Goal: Information Seeking & Learning: Learn about a topic

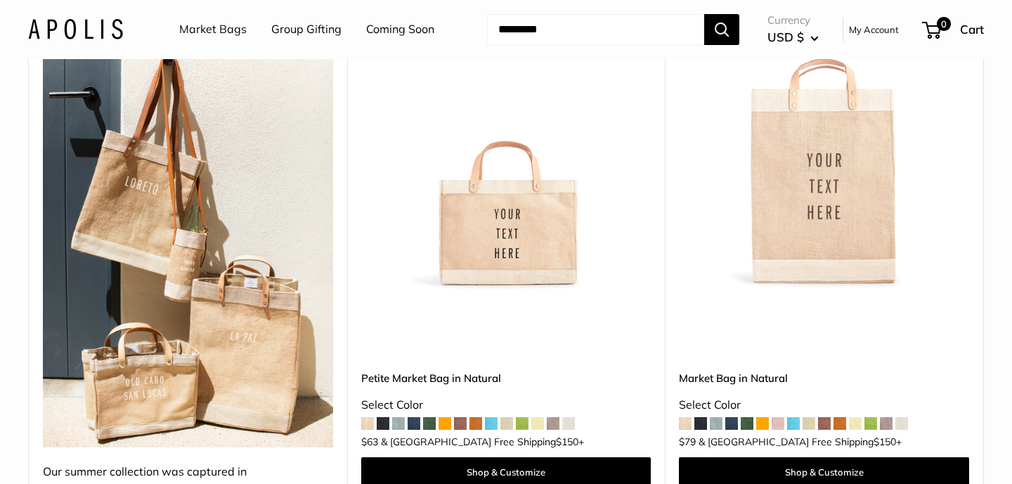
scroll to position [238, 0]
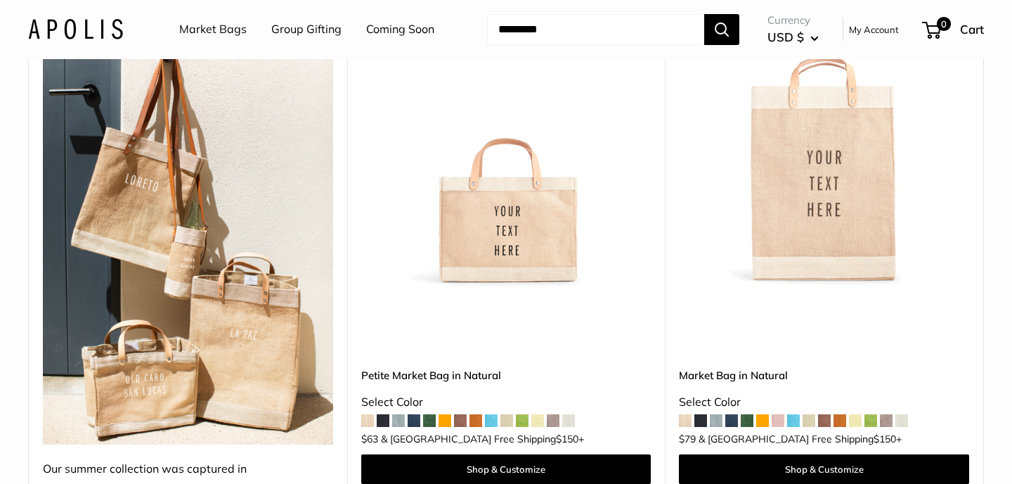
click at [0, 0] on img at bounding box center [0, 0] width 0 height 0
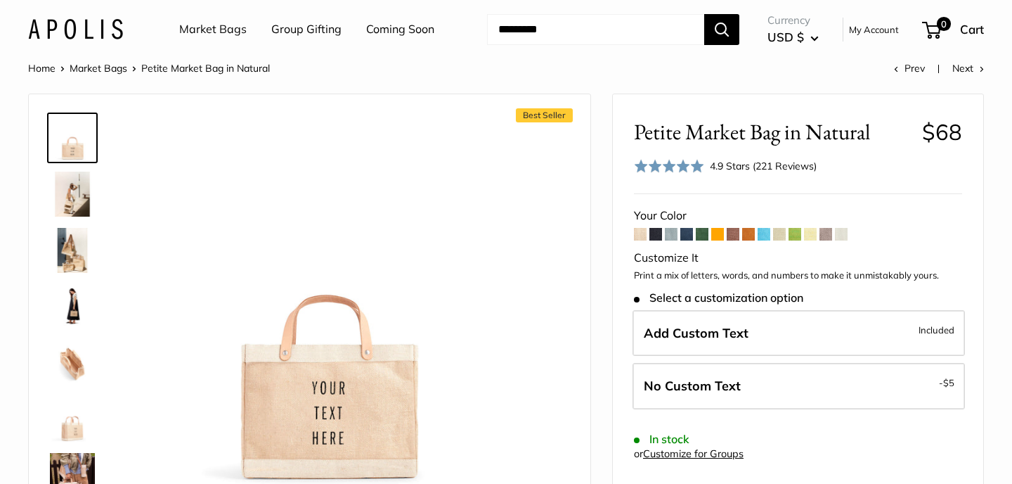
click at [766, 236] on span at bounding box center [764, 234] width 13 height 13
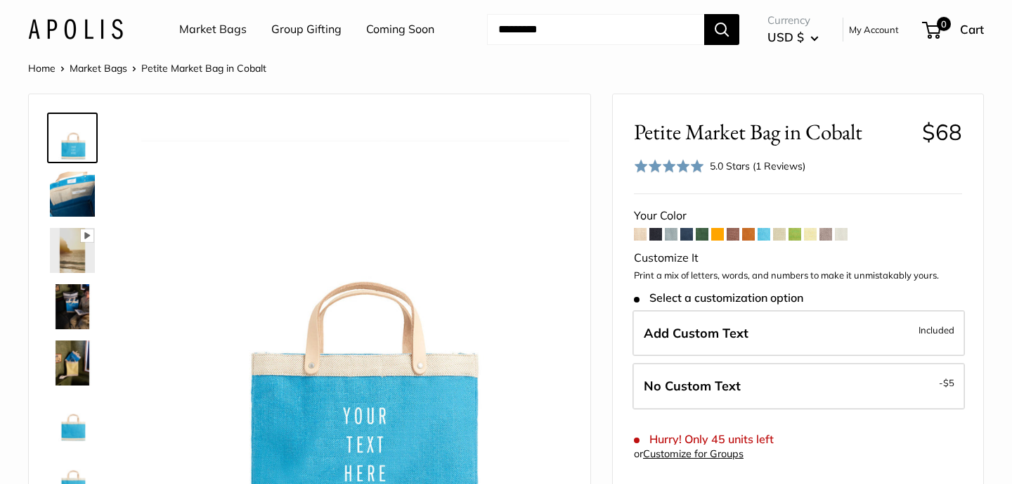
click at [748, 236] on span at bounding box center [748, 234] width 13 height 13
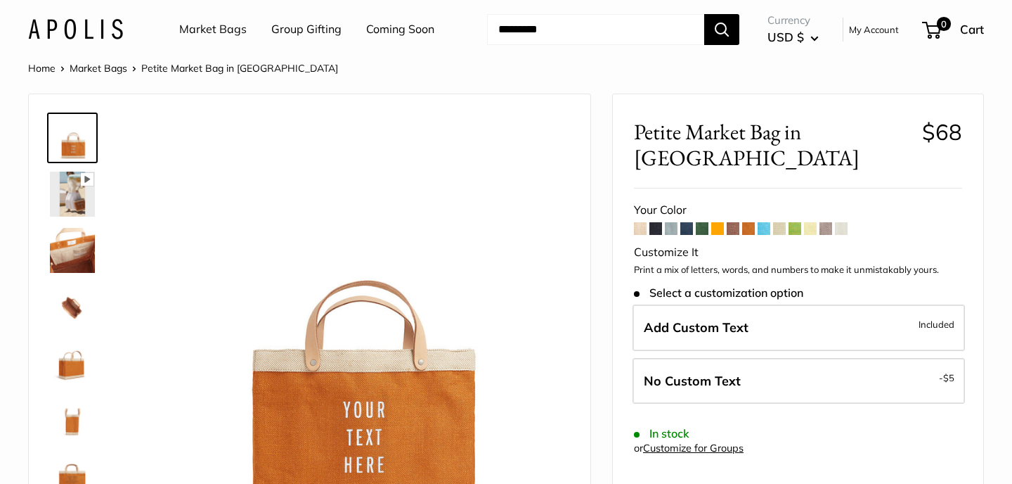
click at [785, 222] on span at bounding box center [779, 228] width 13 height 13
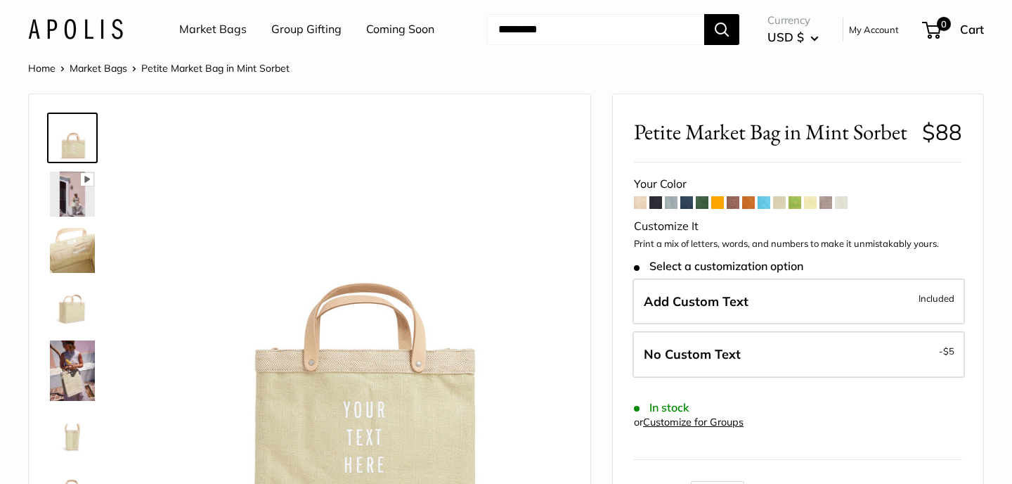
click at [645, 203] on span at bounding box center [640, 202] width 13 height 13
